Goal: Task Accomplishment & Management: Use online tool/utility

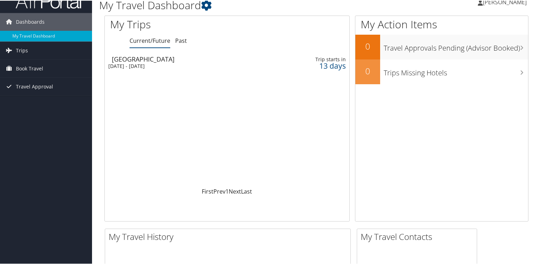
scroll to position [35, 0]
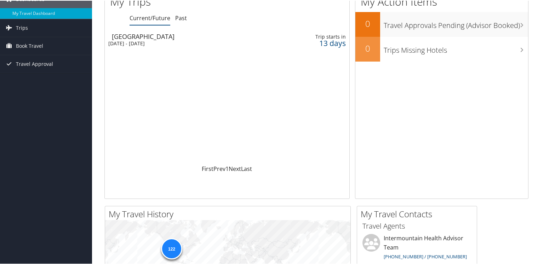
click at [159, 38] on div "Salt Lake City" at bounding box center [190, 36] width 156 height 6
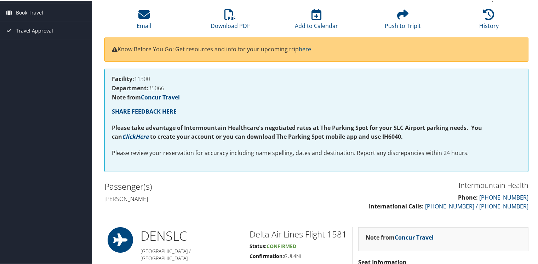
scroll to position [71, 0]
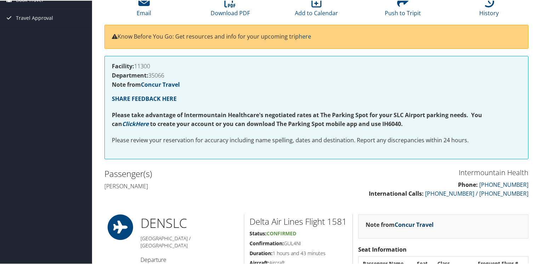
click at [420, 223] on link "Concur Travel" at bounding box center [414, 224] width 39 height 8
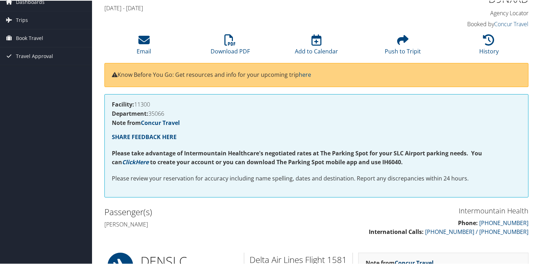
scroll to position [0, 0]
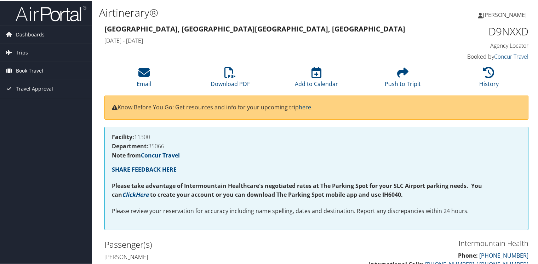
click at [33, 69] on span "Book Travel" at bounding box center [29, 70] width 27 height 18
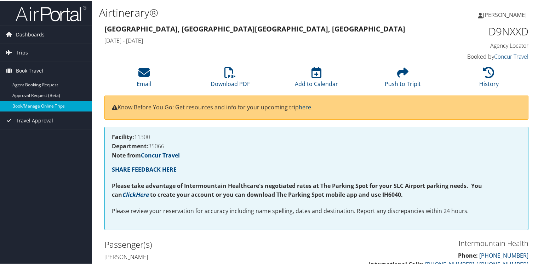
click at [41, 105] on link "Book/Manage Online Trips" at bounding box center [46, 105] width 92 height 11
